Goal: Navigation & Orientation: Find specific page/section

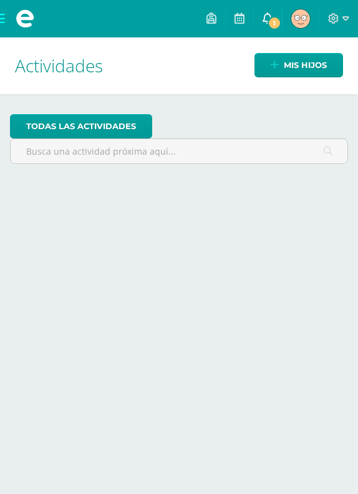
click at [274, 21] on span "1" at bounding box center [275, 23] width 14 height 14
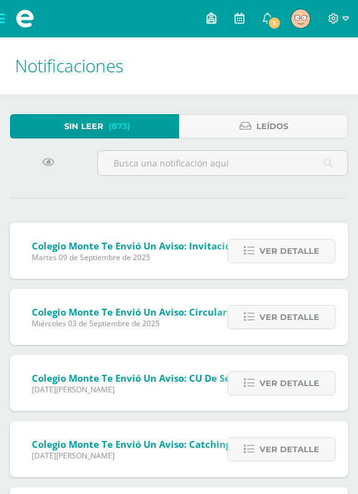
click at [212, 15] on icon at bounding box center [211, 17] width 10 height 11
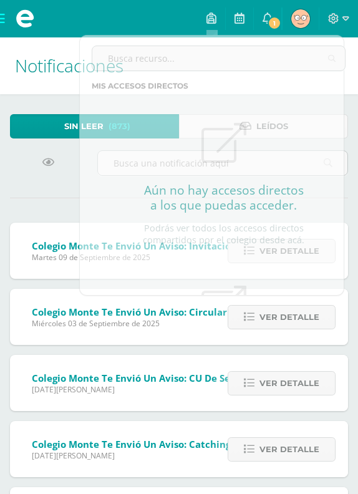
click at [170, 26] on div "Configuración Cerrar sesión [GEOGRAPHIC_DATA] Mi Perfil 1 1 Avisos 873 avisos s…" at bounding box center [179, 18] width 358 height 37
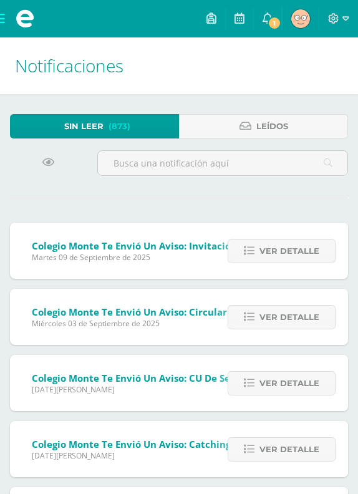
click at [304, 26] on img at bounding box center [300, 18] width 19 height 19
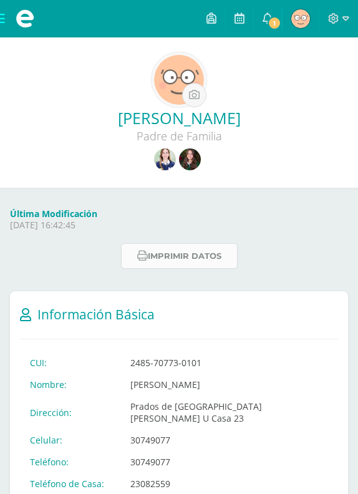
scroll to position [9, 0]
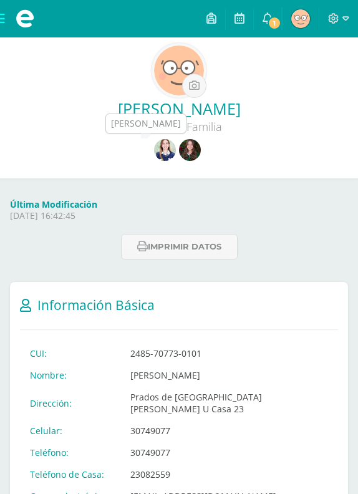
click at [162, 155] on img at bounding box center [165, 150] width 22 height 22
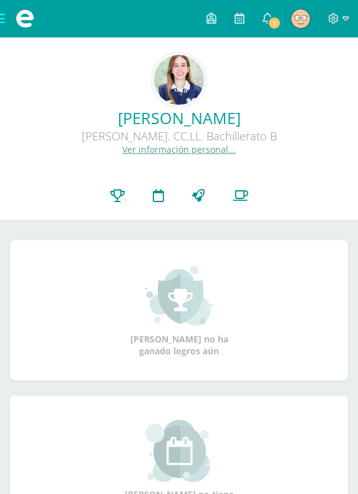
click at [186, 99] on img at bounding box center [179, 80] width 50 height 50
click at [181, 73] on img at bounding box center [179, 80] width 50 height 50
click at [180, 78] on img at bounding box center [179, 80] width 50 height 50
click at [201, 76] on img at bounding box center [179, 80] width 50 height 50
click at [175, 99] on img at bounding box center [179, 80] width 50 height 50
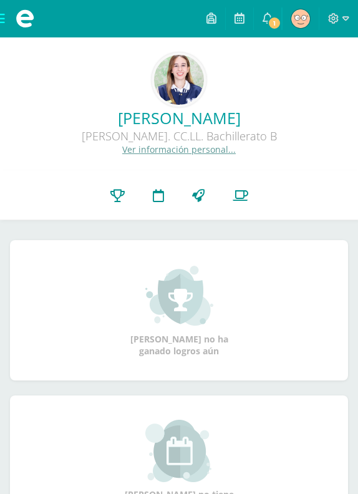
click at [174, 92] on img at bounding box center [179, 80] width 50 height 50
